Goal: Transaction & Acquisition: Purchase product/service

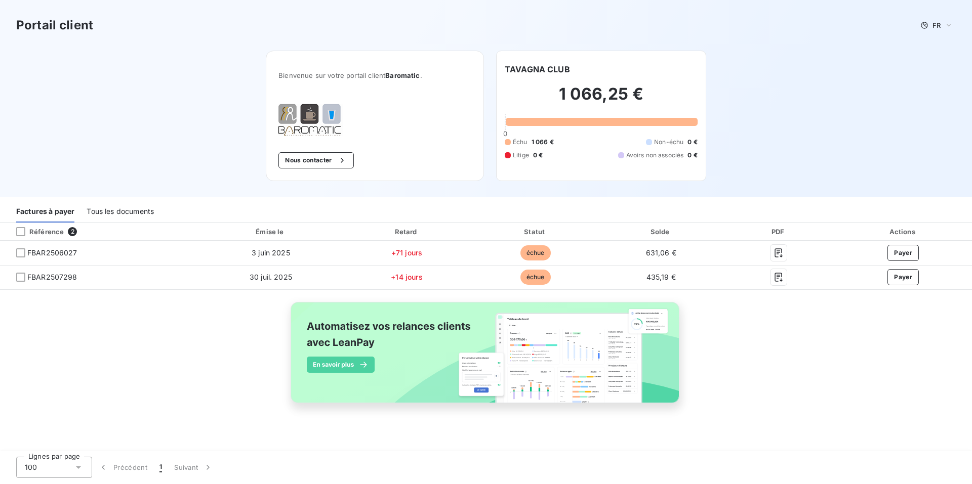
drag, startPoint x: 774, startPoint y: 327, endPoint x: 793, endPoint y: 342, distance: 24.5
click at [793, 342] on div "Référence 2 Émise le Retard Statut Solde PDF Actions FBAR2506027 [DATE] +71 jou…" at bounding box center [486, 325] width 972 height 204
click at [750, 344] on div "Référence 2 Émise le Retard Statut Solde PDF Actions FBAR2506027 [DATE] +71 jou…" at bounding box center [486, 325] width 972 height 204
click at [225, 361] on div "Référence 2 Émise le Retard Statut Solde PDF Actions FBAR2506027 [DATE] +71 jou…" at bounding box center [486, 325] width 972 height 204
drag, startPoint x: 222, startPoint y: 330, endPoint x: 182, endPoint y: 149, distance: 184.6
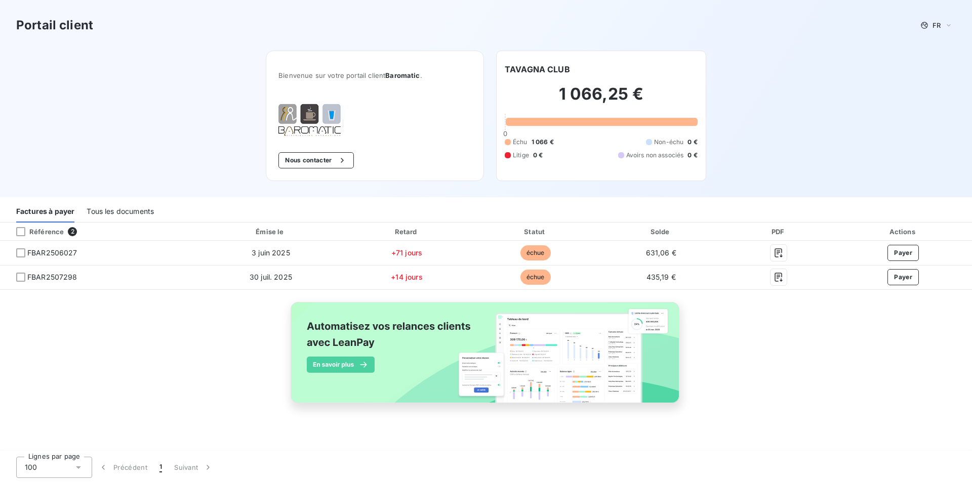
click at [182, 149] on div "Portail client FR Bienvenue sur votre portail client Baromatic . Nous contacter…" at bounding box center [486, 98] width 972 height 197
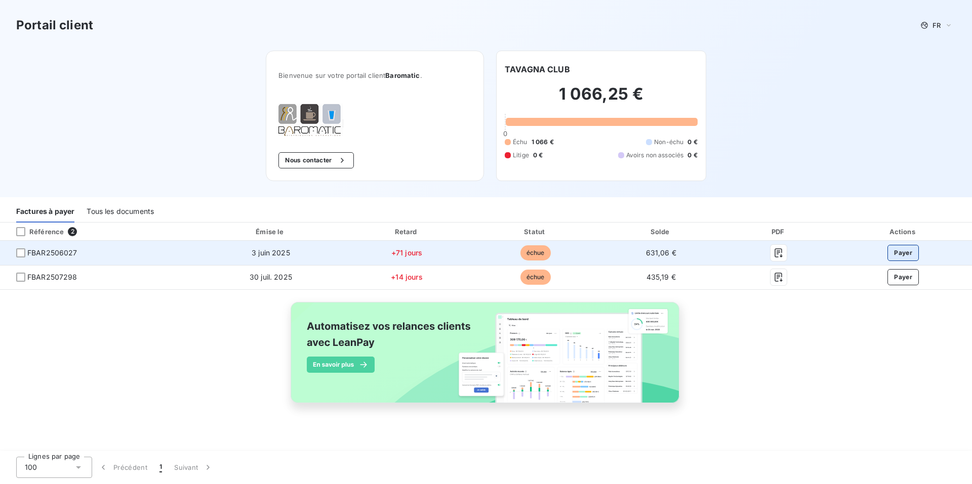
click at [911, 252] on button "Payer" at bounding box center [902, 253] width 31 height 16
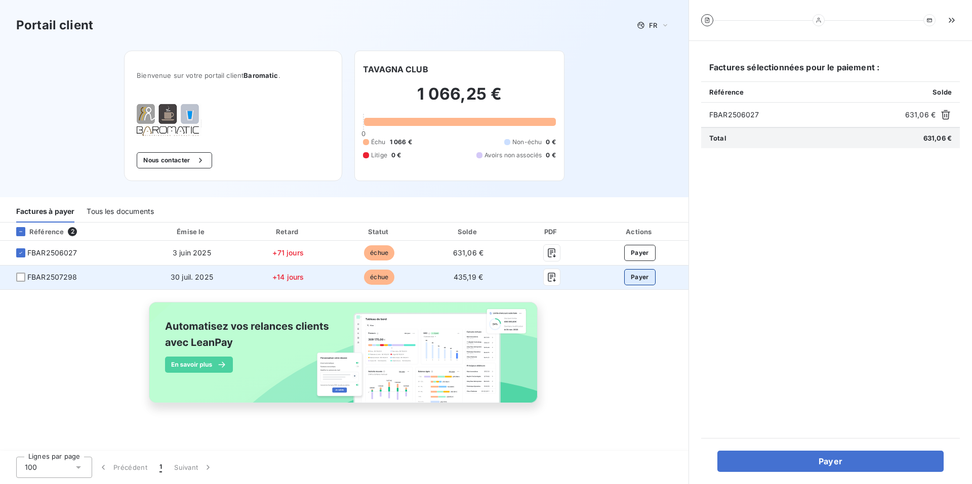
click at [638, 279] on button "Payer" at bounding box center [639, 277] width 31 height 16
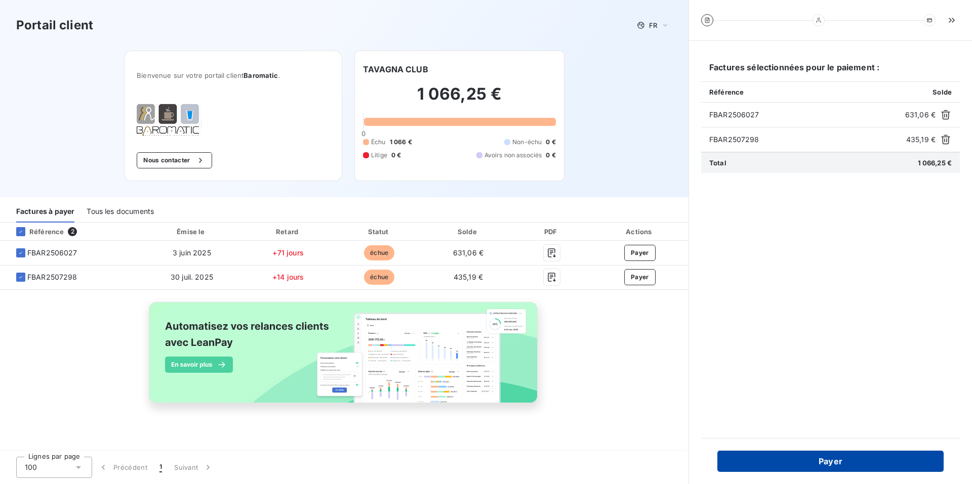
click at [816, 463] on button "Payer" at bounding box center [830, 461] width 226 height 21
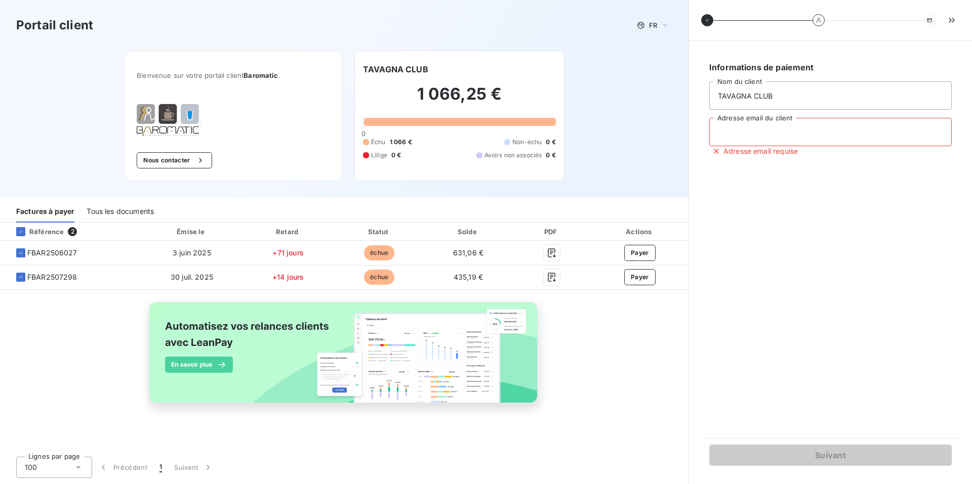
click at [722, 136] on input "Adresse email du client" at bounding box center [830, 132] width 242 height 28
type input "[EMAIL_ADDRESS][DOMAIN_NAME]"
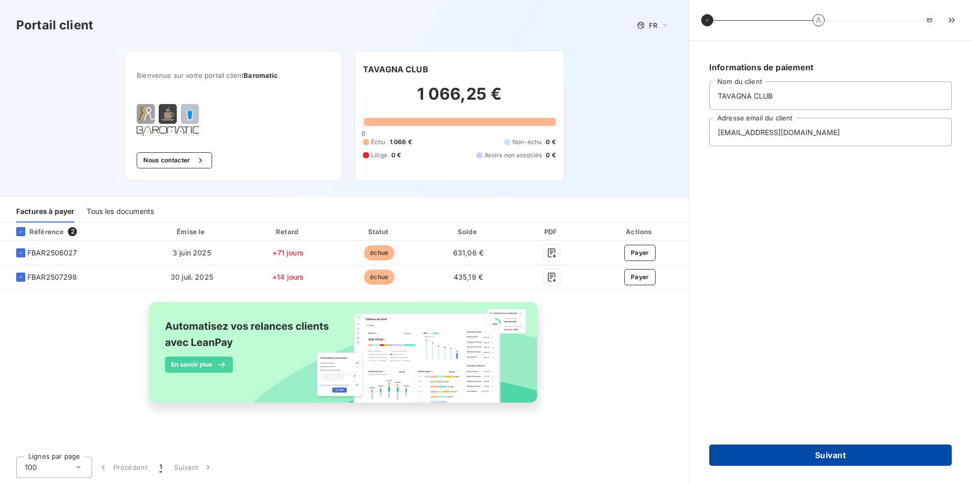
click at [835, 455] on button "Suivant" at bounding box center [830, 455] width 242 height 21
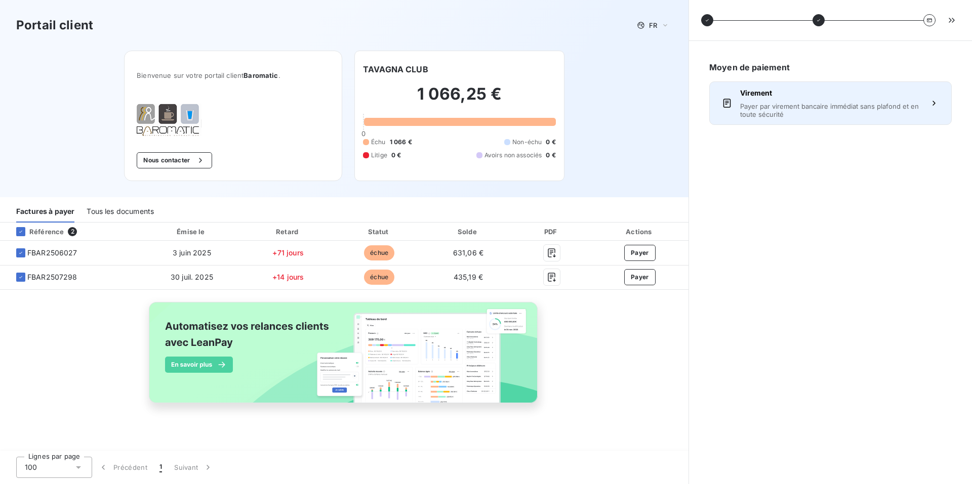
click at [778, 107] on span "Payer par virement bancaire immédiat sans plafond et en toute sécurité" at bounding box center [830, 110] width 181 height 16
